Goal: Navigation & Orientation: Go to known website

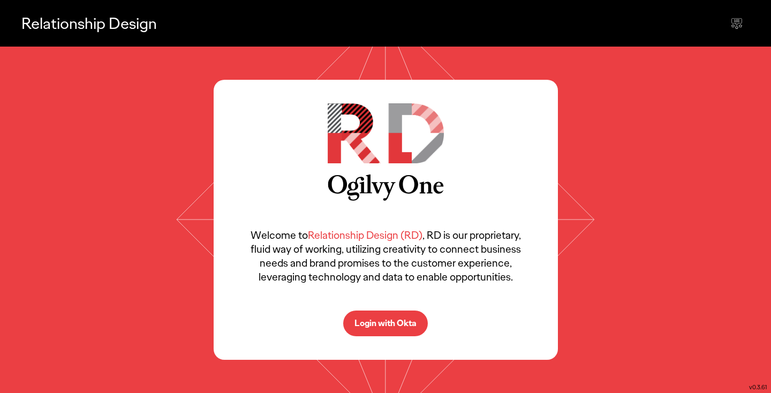
click at [384, 326] on p "Login with Okta" at bounding box center [385, 323] width 62 height 9
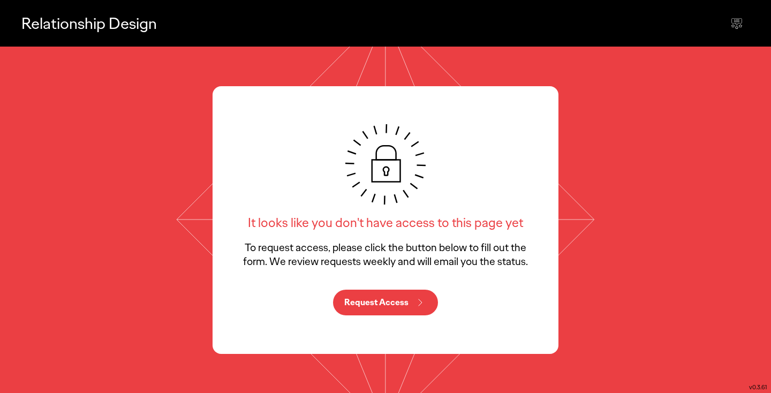
click at [390, 309] on button "Request Access" at bounding box center [385, 302] width 105 height 26
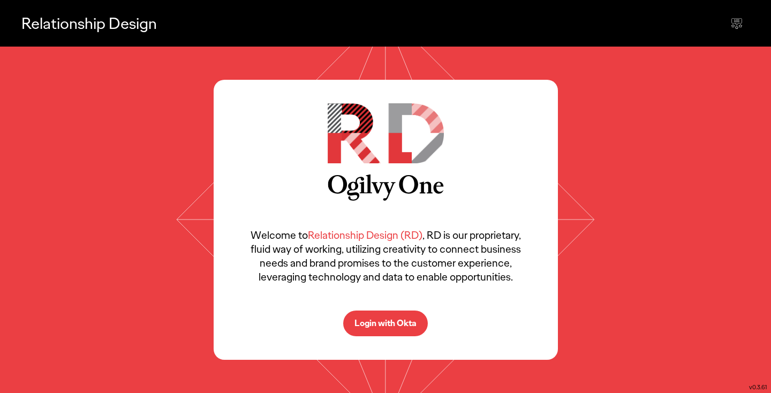
click at [369, 319] on p "Login with Okta" at bounding box center [385, 323] width 62 height 9
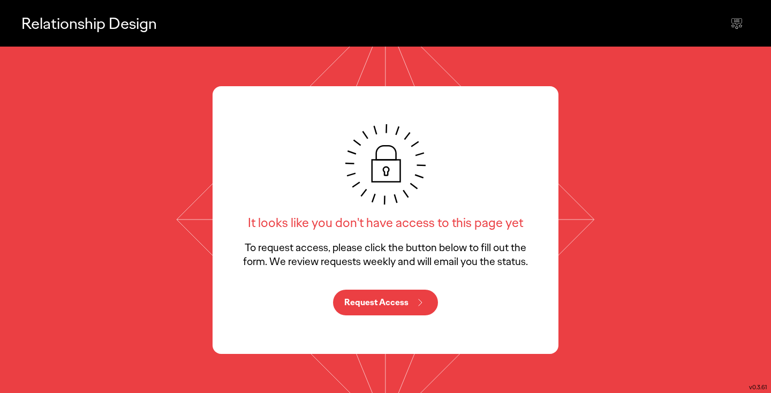
click at [90, 16] on p "Relationship Design" at bounding box center [88, 23] width 135 height 22
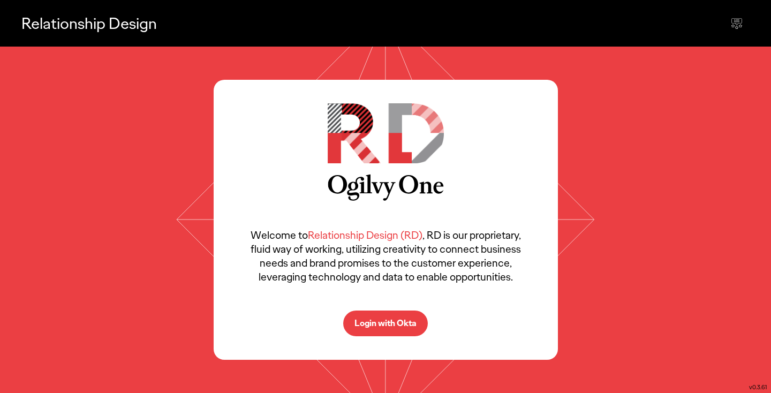
click at [365, 324] on p "Login with Okta" at bounding box center [385, 323] width 62 height 9
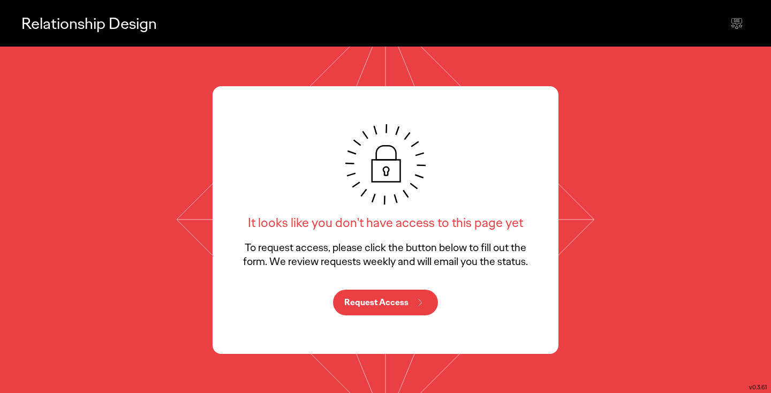
click at [368, 306] on p "Request Access" at bounding box center [376, 302] width 64 height 9
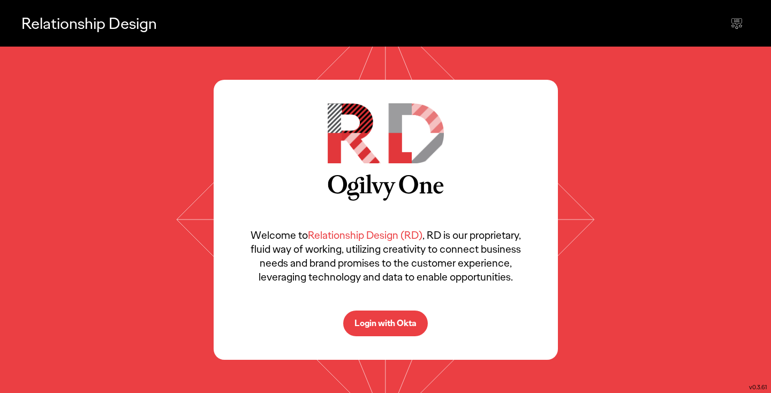
click at [386, 324] on p "Login with Okta" at bounding box center [385, 323] width 62 height 9
click at [379, 325] on p "Login with Okta" at bounding box center [385, 323] width 62 height 9
